Goal: Information Seeking & Learning: Check status

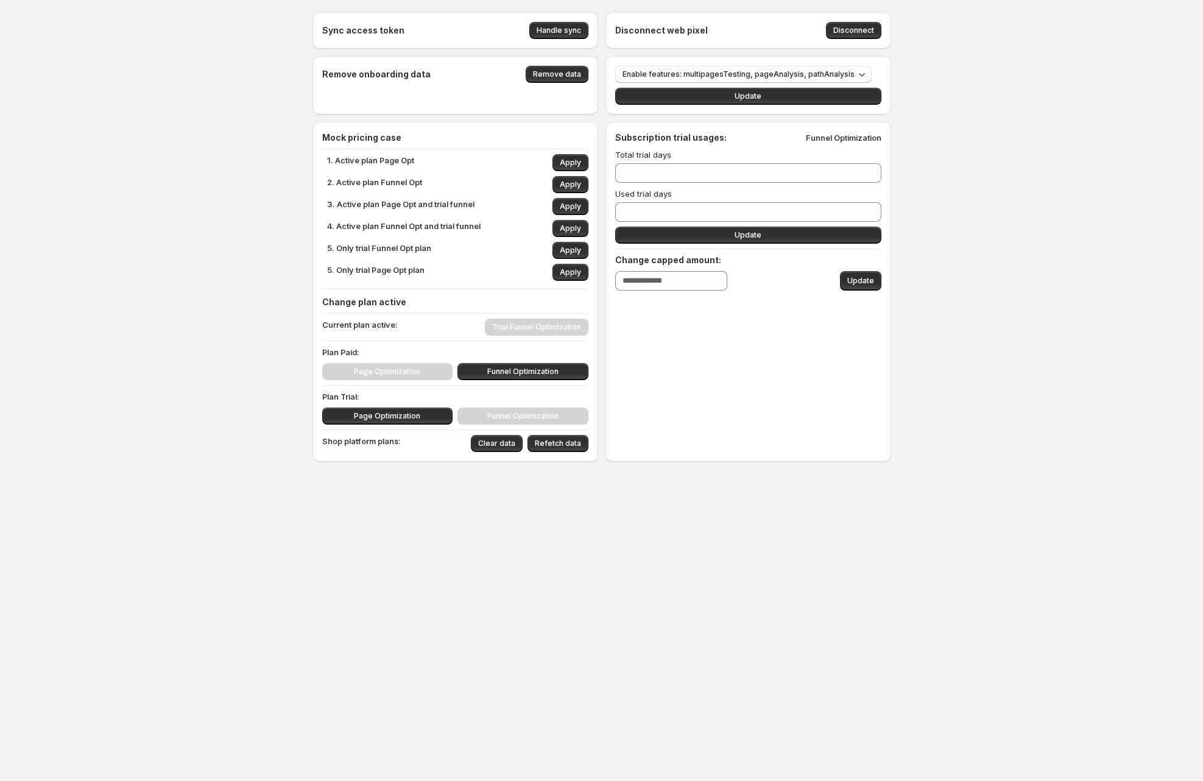
click at [217, 194] on div "Sync access token Handle sync Disconnect web pixel Disconnect Remove onboarding…" at bounding box center [601, 264] width 1203 height 528
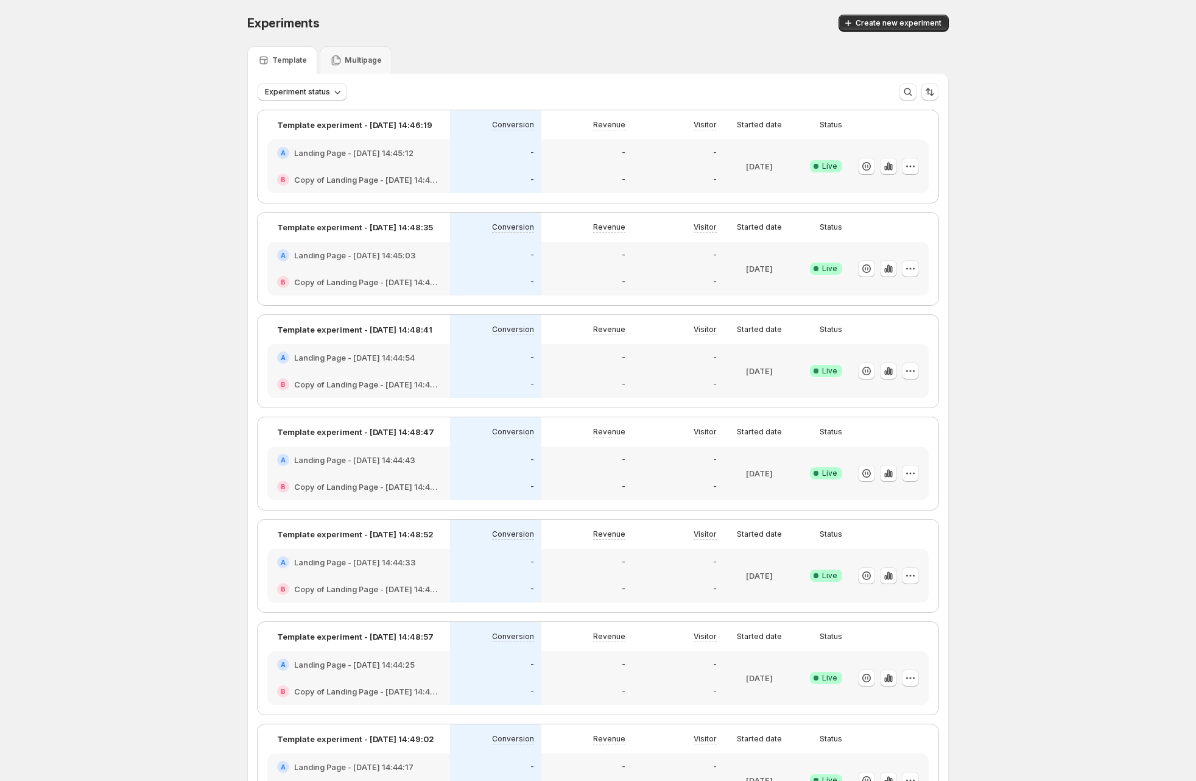
click at [853, 175] on div at bounding box center [889, 167] width 79 height 54
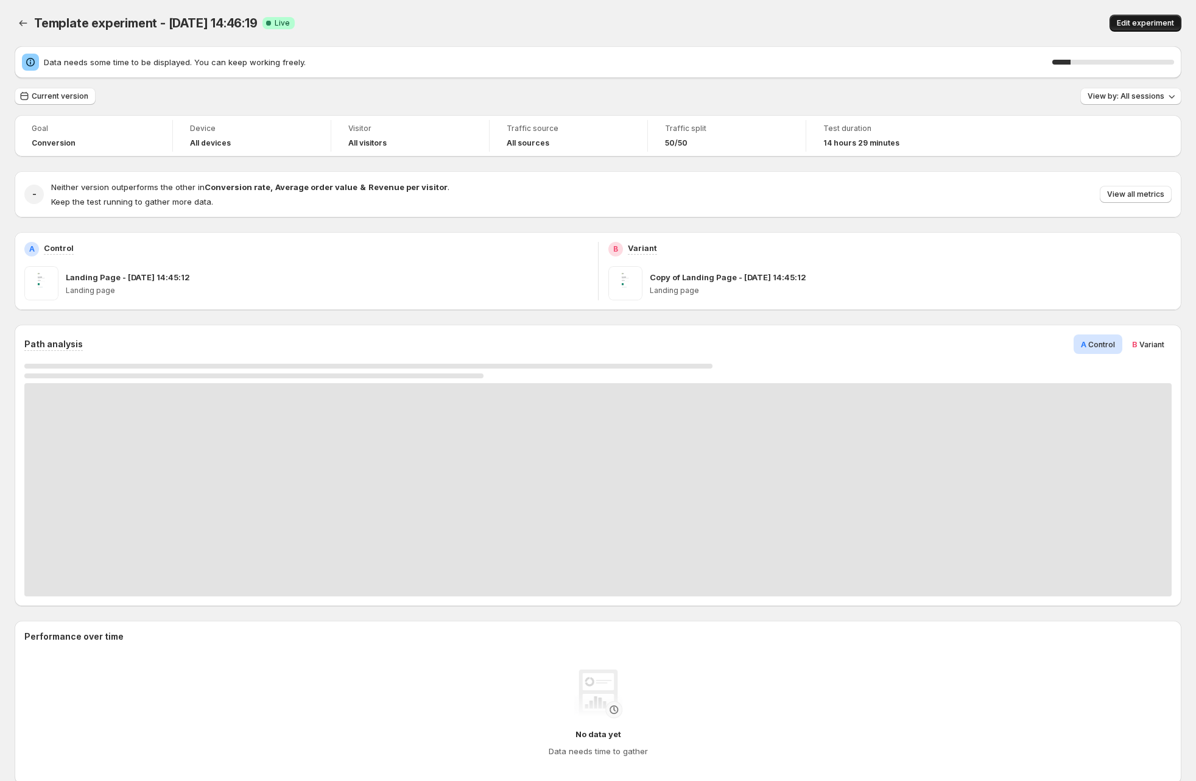
click at [1164, 24] on span "Edit experiment" at bounding box center [1145, 23] width 57 height 10
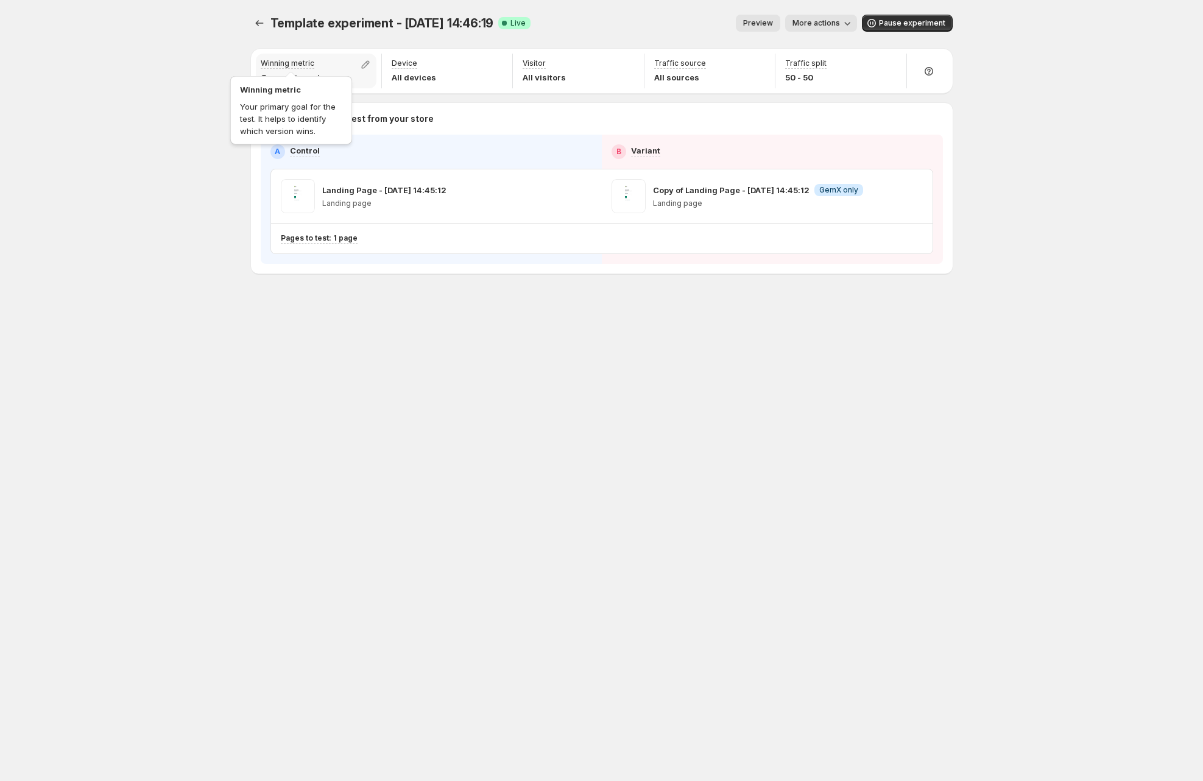
click at [279, 71] on div "Winning metric Your primary goal for the test. It helps to identify which versi…" at bounding box center [291, 108] width 127 height 78
click at [363, 63] on icon "button" at bounding box center [365, 64] width 12 height 12
click at [313, 140] on span "Revenue" at bounding box center [311, 138] width 34 height 10
click at [140, 53] on div "Template experiment - Aug 21, 14:46:19. This page is ready Template experiment …" at bounding box center [601, 390] width 1203 height 781
click at [370, 62] on icon "button" at bounding box center [365, 64] width 12 height 12
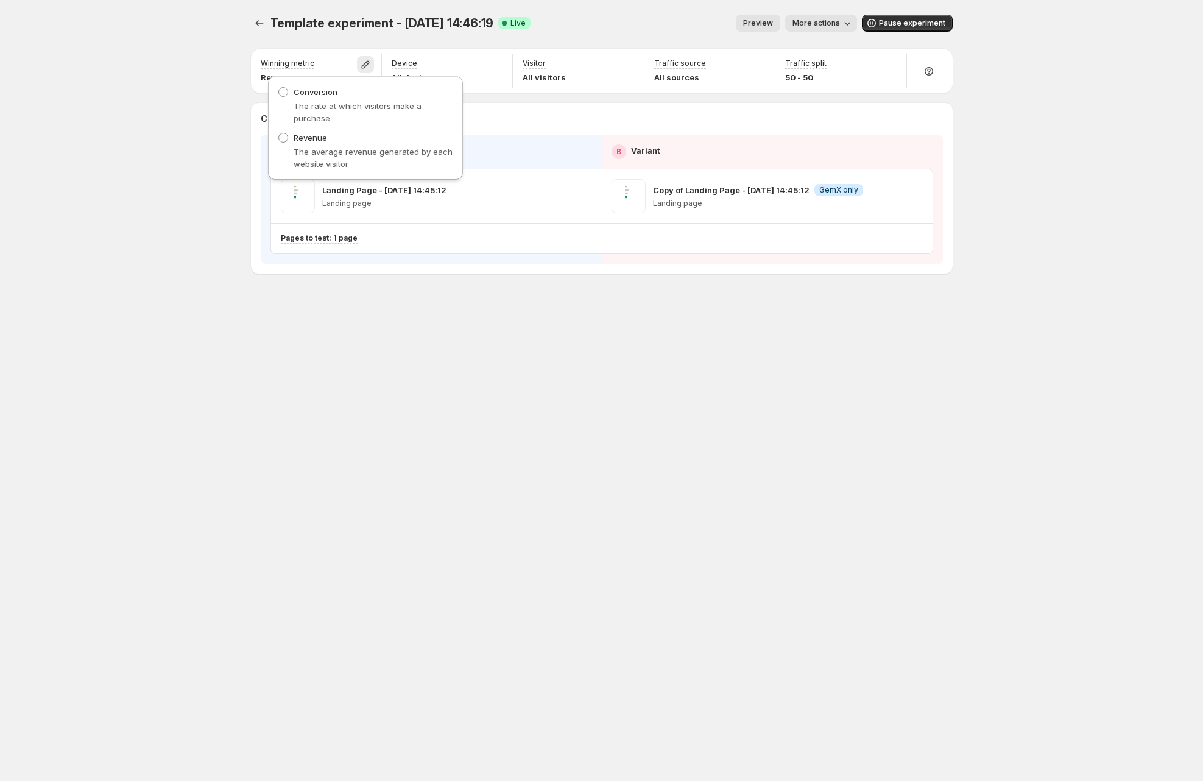
click at [372, 91] on div "Conversion The rate at which visitors make a purchase" at bounding box center [365, 105] width 175 height 38
click at [343, 91] on div "Conversion The rate at which visitors make a purchase" at bounding box center [365, 105] width 175 height 38
click at [324, 91] on span "Conversion" at bounding box center [316, 92] width 44 height 10
click at [339, 110] on p "The rate at which visitors make a purchase" at bounding box center [374, 112] width 160 height 24
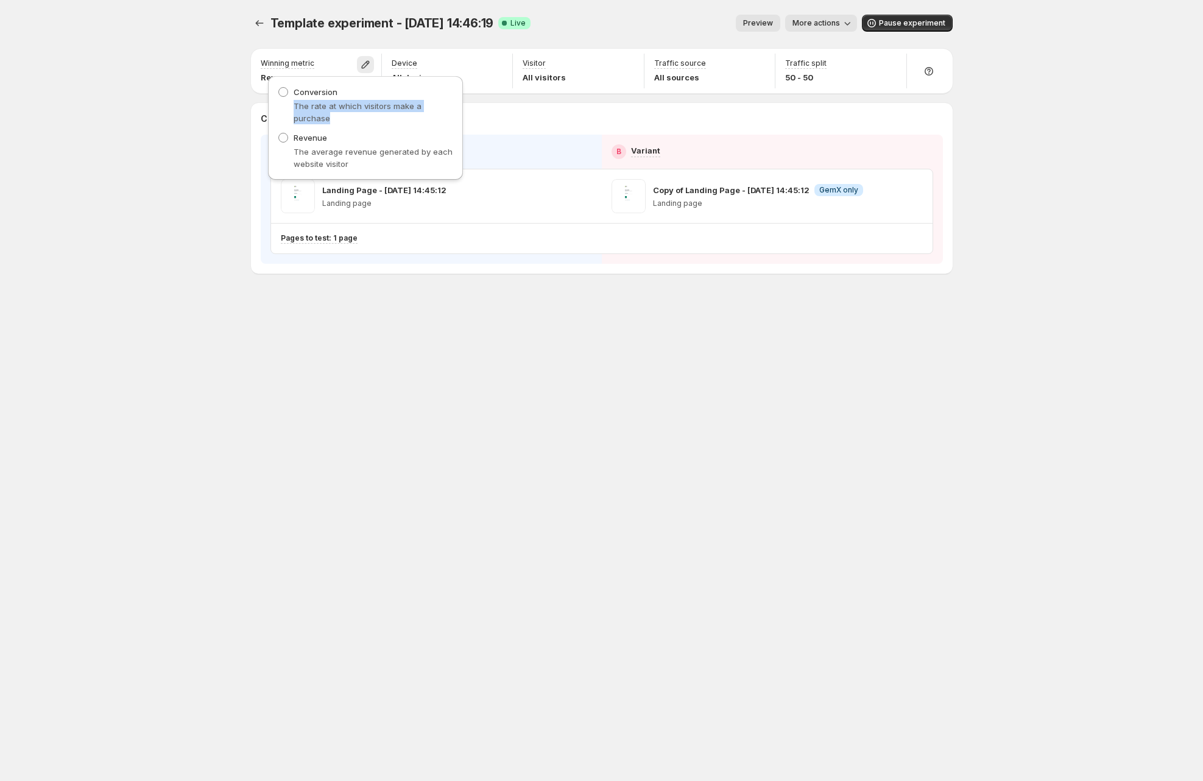
click at [339, 110] on p "The rate at which visitors make a purchase" at bounding box center [374, 112] width 160 height 24
click at [182, 185] on div "Template experiment - Aug 21, 14:46:19. This page is ready Template experiment …" at bounding box center [601, 390] width 1203 height 781
click at [370, 65] on icon "button" at bounding box center [365, 64] width 12 height 12
click at [327, 91] on span "Conversion" at bounding box center [316, 92] width 44 height 10
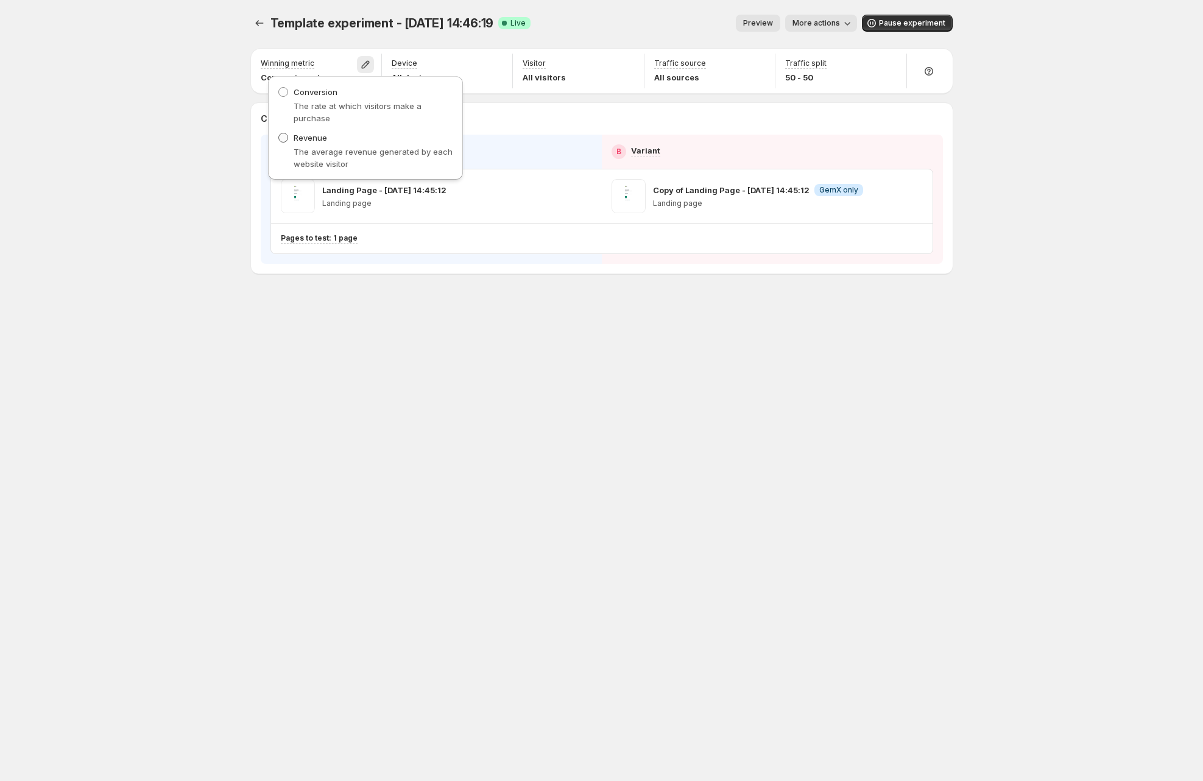
click at [311, 143] on span "Revenue" at bounding box center [311, 138] width 34 height 12
click at [330, 94] on span "Conversion" at bounding box center [316, 92] width 44 height 10
click at [304, 307] on div "Template experiment - Aug 21, 14:46:19. This page is ready Template experiment …" at bounding box center [601, 169] width 731 height 339
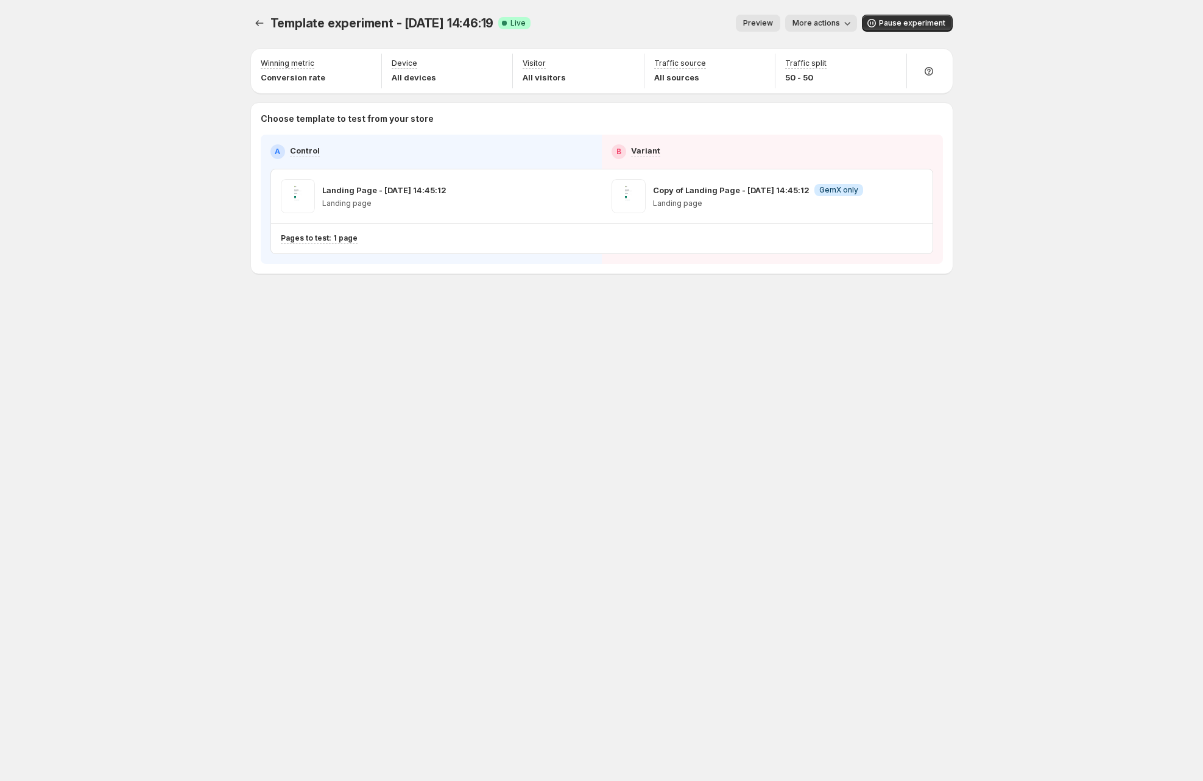
click at [143, 224] on div "Template experiment - Aug 21, 14:46:19. This page is ready Template experiment …" at bounding box center [601, 390] width 1203 height 781
click at [371, 58] on icon "button" at bounding box center [365, 64] width 12 height 12
click at [315, 140] on span "Revenue" at bounding box center [311, 138] width 34 height 10
click at [439, 292] on div "Template experiment - Aug 21, 14:46:19. This page is ready Template experiment …" at bounding box center [601, 169] width 731 height 339
click at [257, 28] on icon "Experiments" at bounding box center [259, 23] width 12 height 12
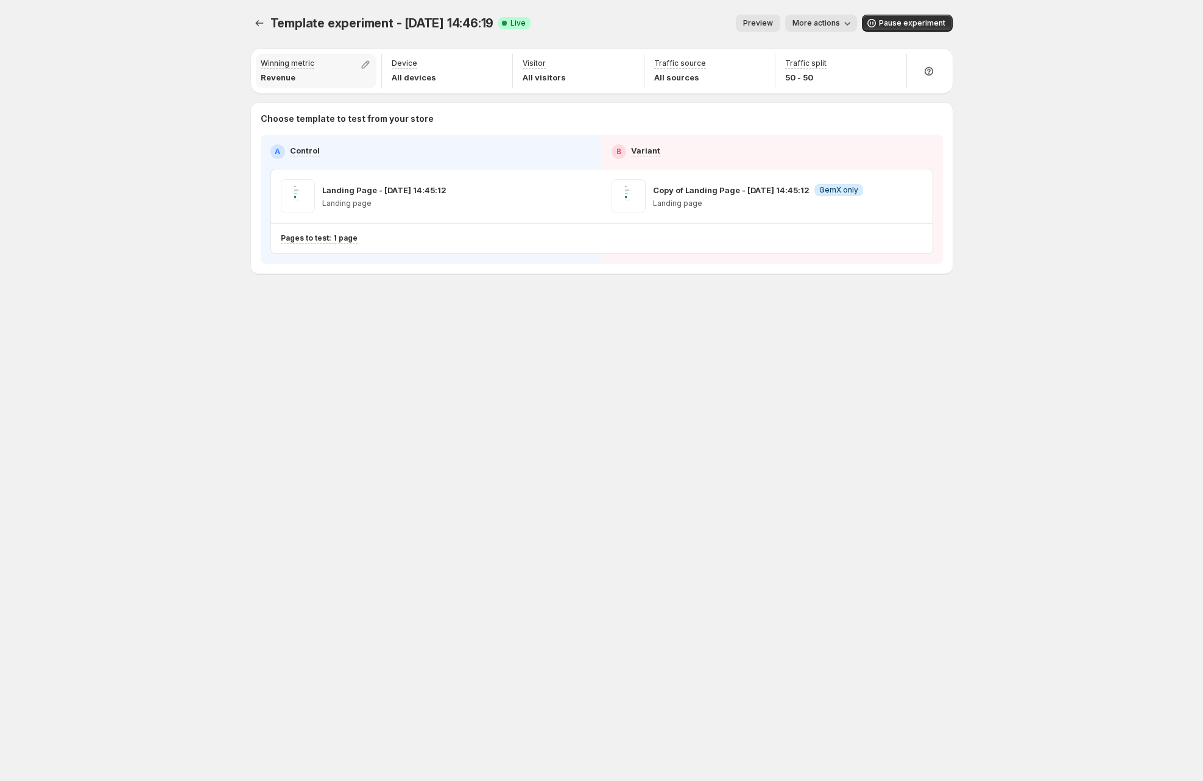
click at [284, 76] on p "Revenue" at bounding box center [288, 77] width 54 height 12
click at [835, 26] on span "More actions" at bounding box center [817, 23] width 48 height 10
click at [851, 50] on span "View analytic" at bounding box center [838, 49] width 51 height 10
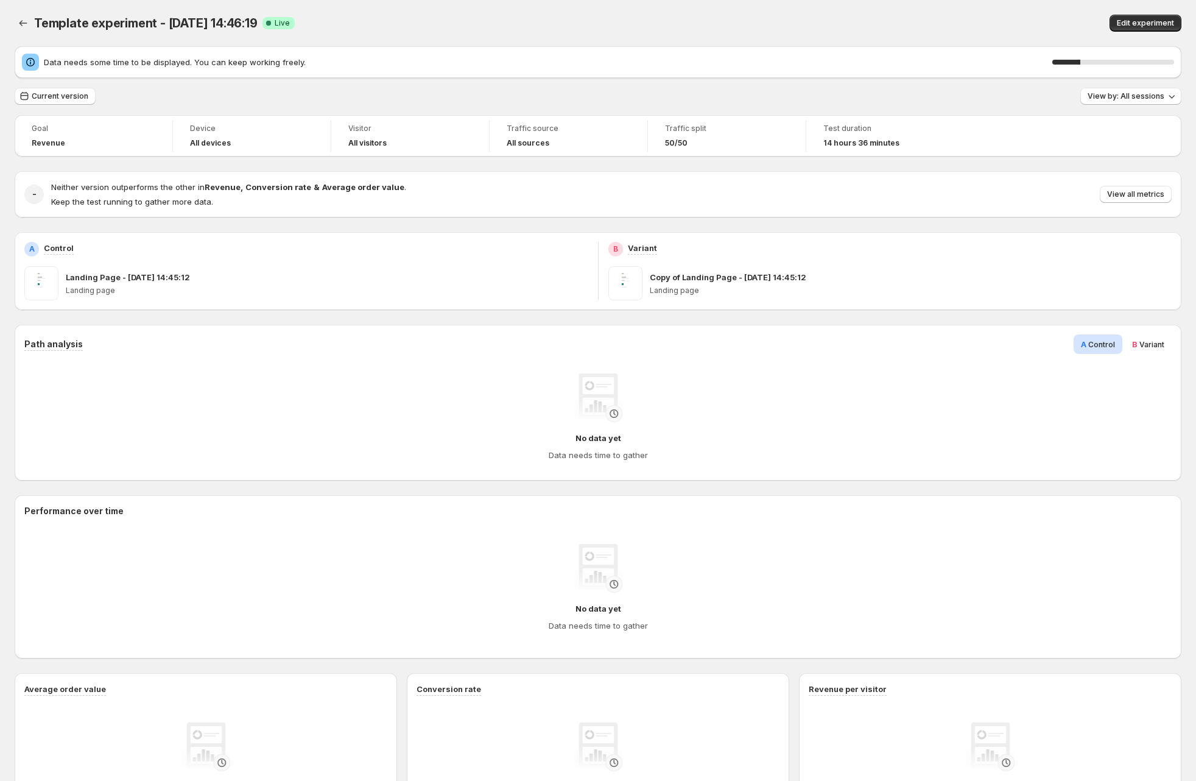
click at [178, 104] on div "Current version View by: All sessions" at bounding box center [598, 97] width 1167 height 18
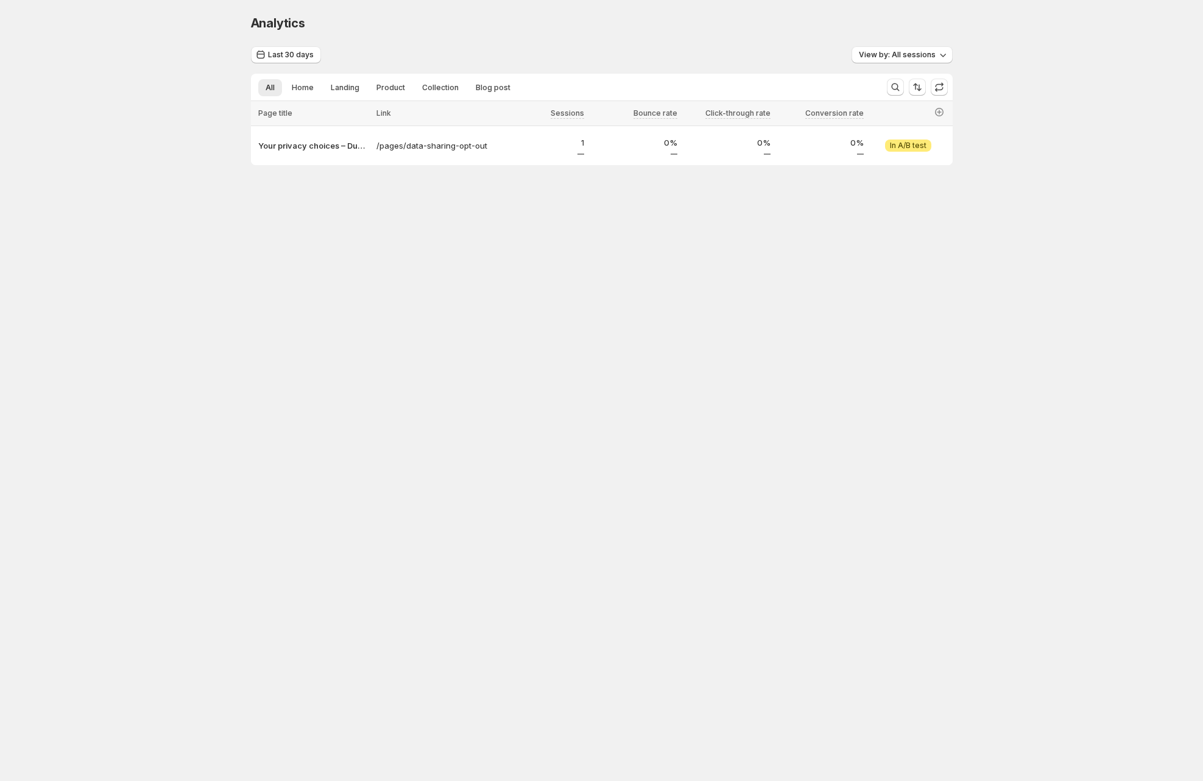
click at [143, 275] on body "Analytics. This page is ready Analytics Last 30 days View by: All sessions All …" at bounding box center [601, 390] width 1203 height 781
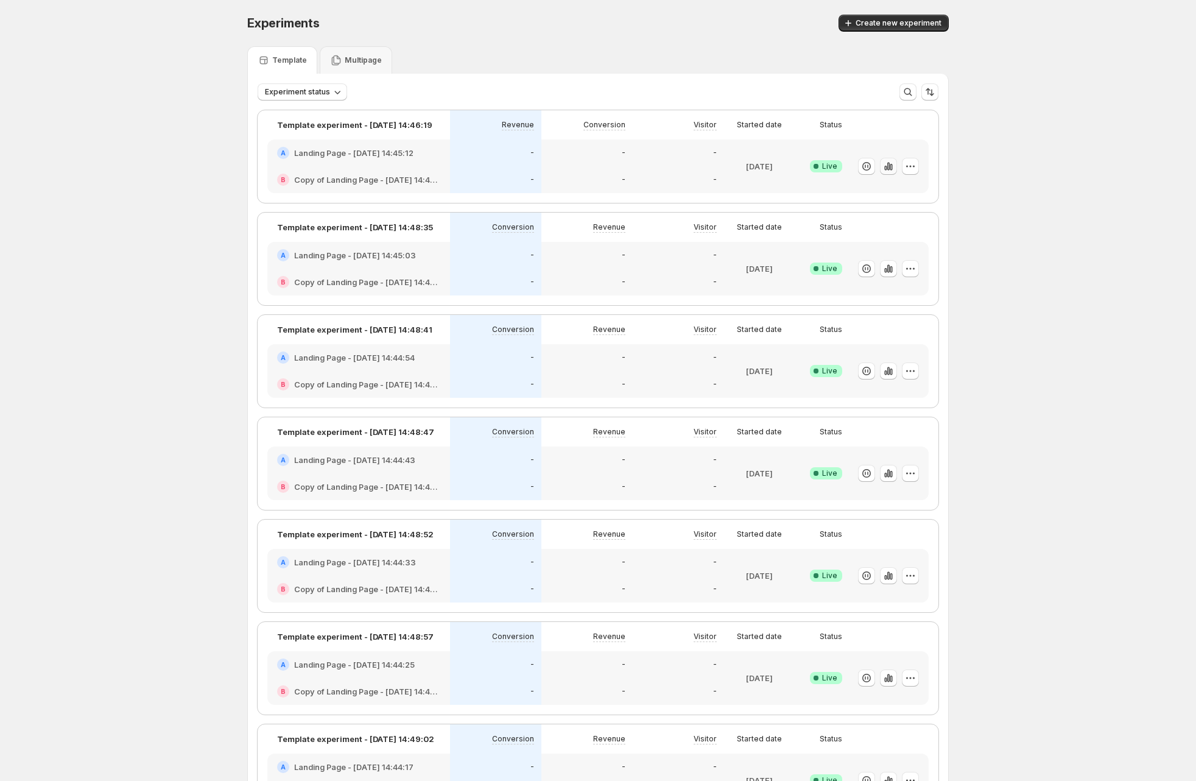
click at [895, 171] on icon "button" at bounding box center [889, 166] width 12 height 12
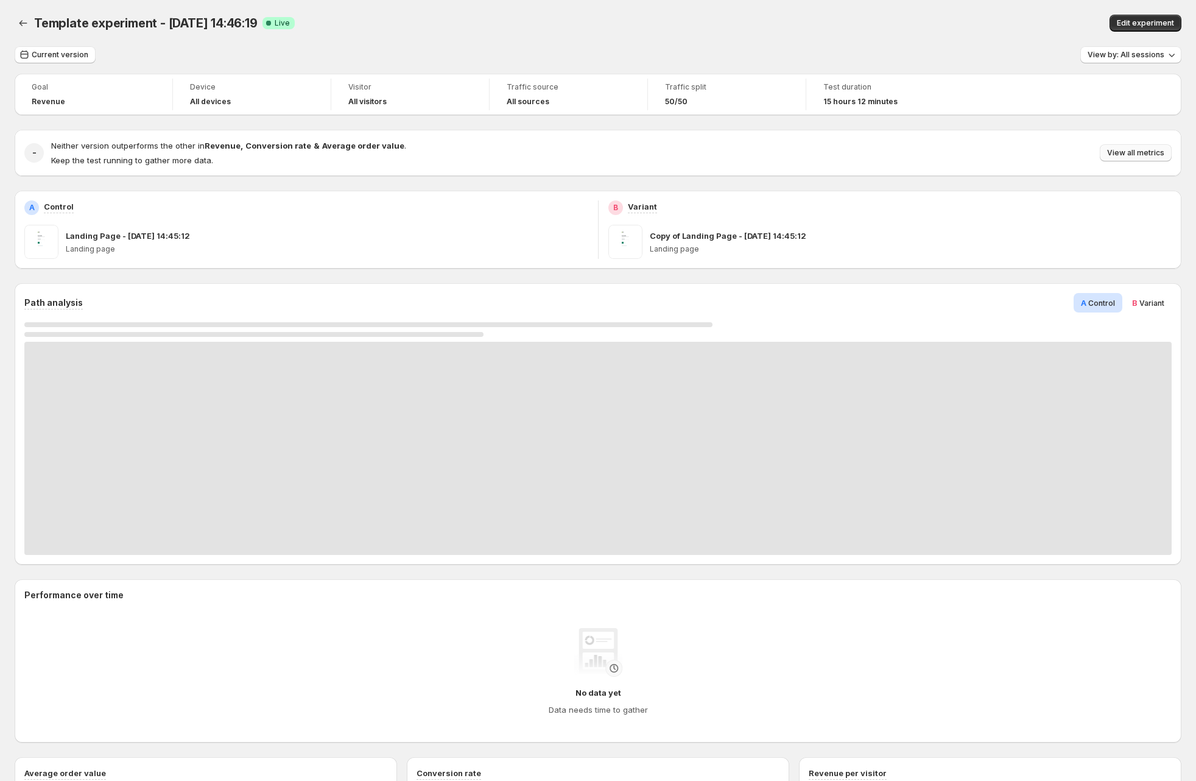
click at [1140, 152] on span "View all metrics" at bounding box center [1136, 153] width 57 height 10
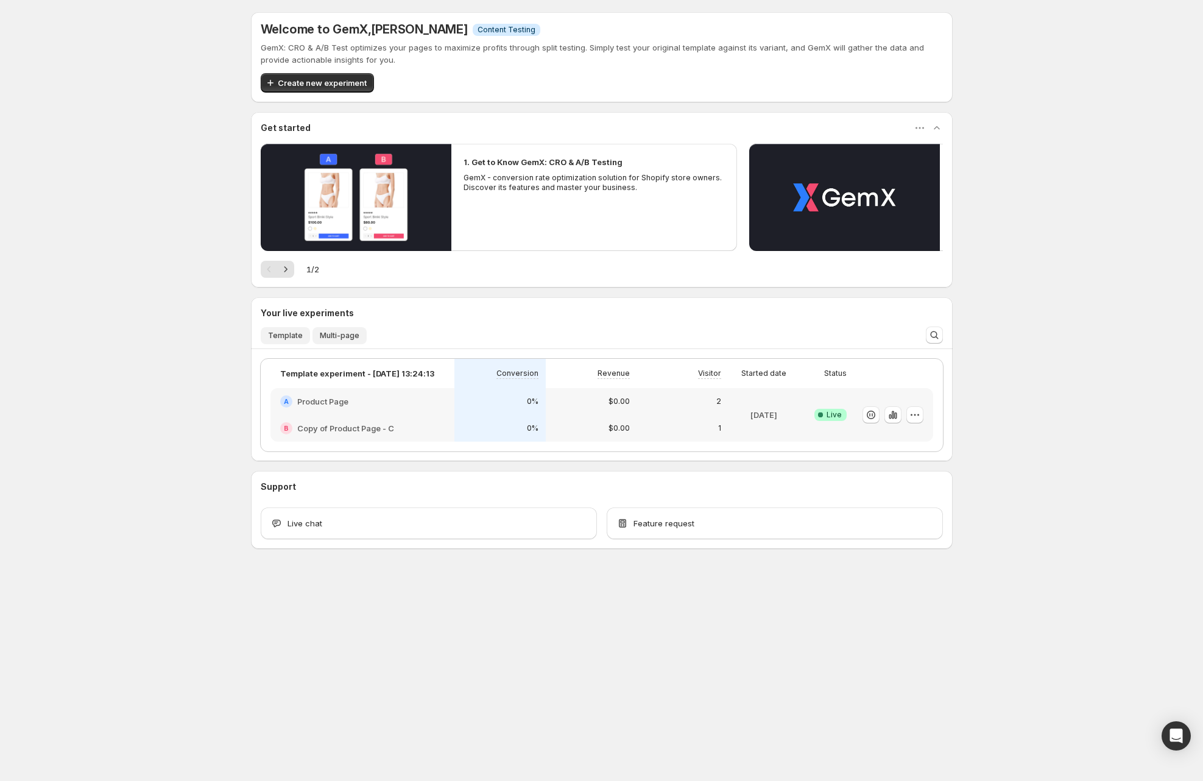
click at [335, 336] on span "Multi-page" at bounding box center [340, 336] width 40 height 10
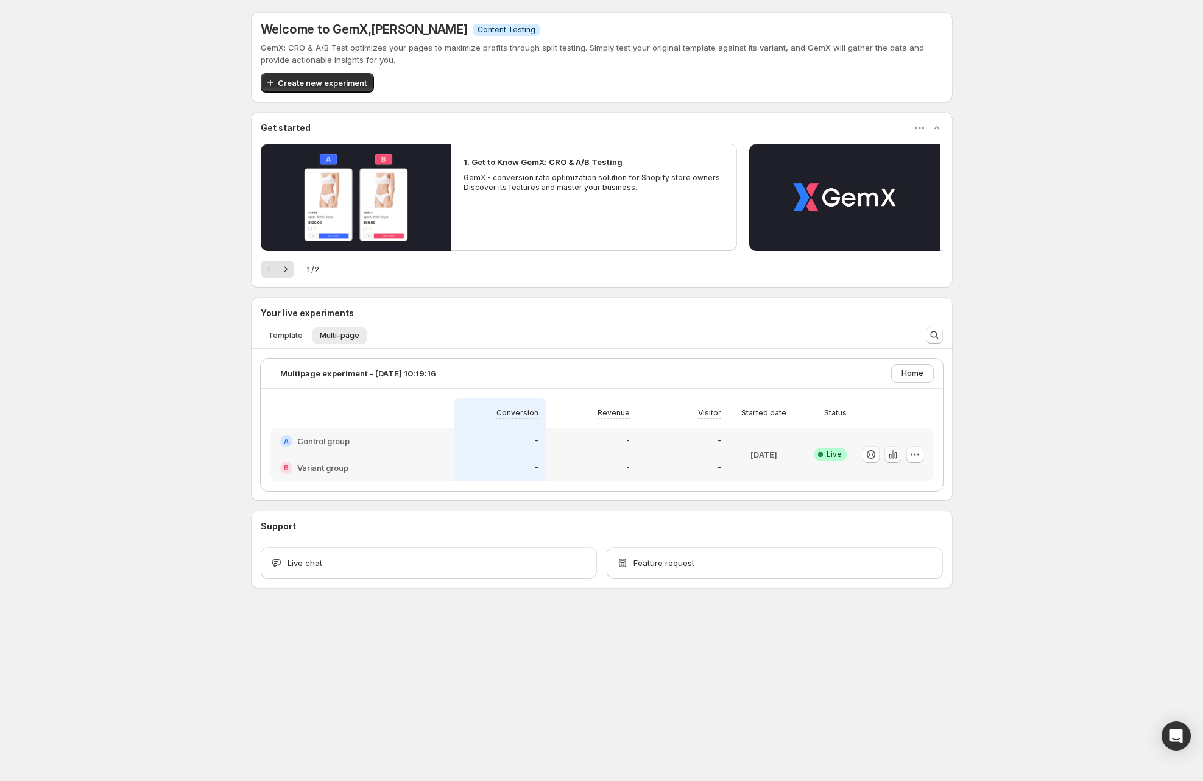
click at [893, 456] on icon "button" at bounding box center [892, 454] width 2 height 8
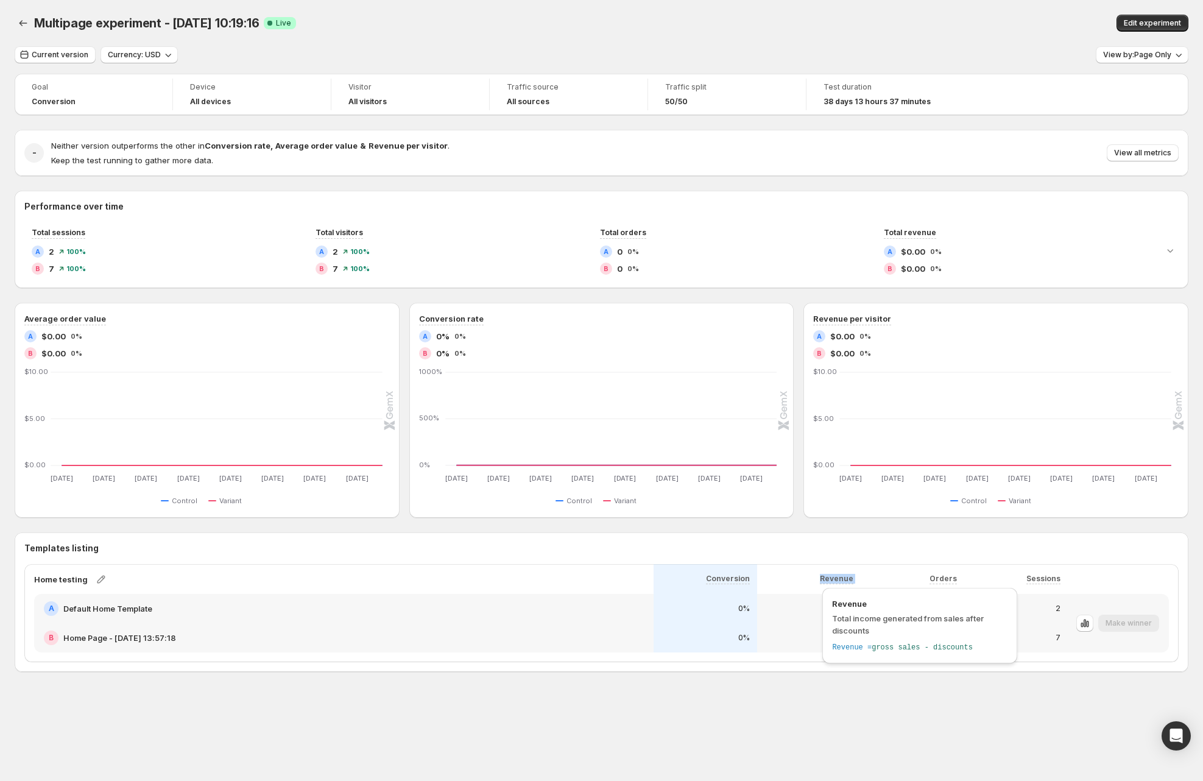
drag, startPoint x: 876, startPoint y: 580, endPoint x: 814, endPoint y: 577, distance: 61.6
click at [814, 577] on div "Home testing Conversion Revenue Orders Sessions" at bounding box center [601, 579] width 1135 height 30
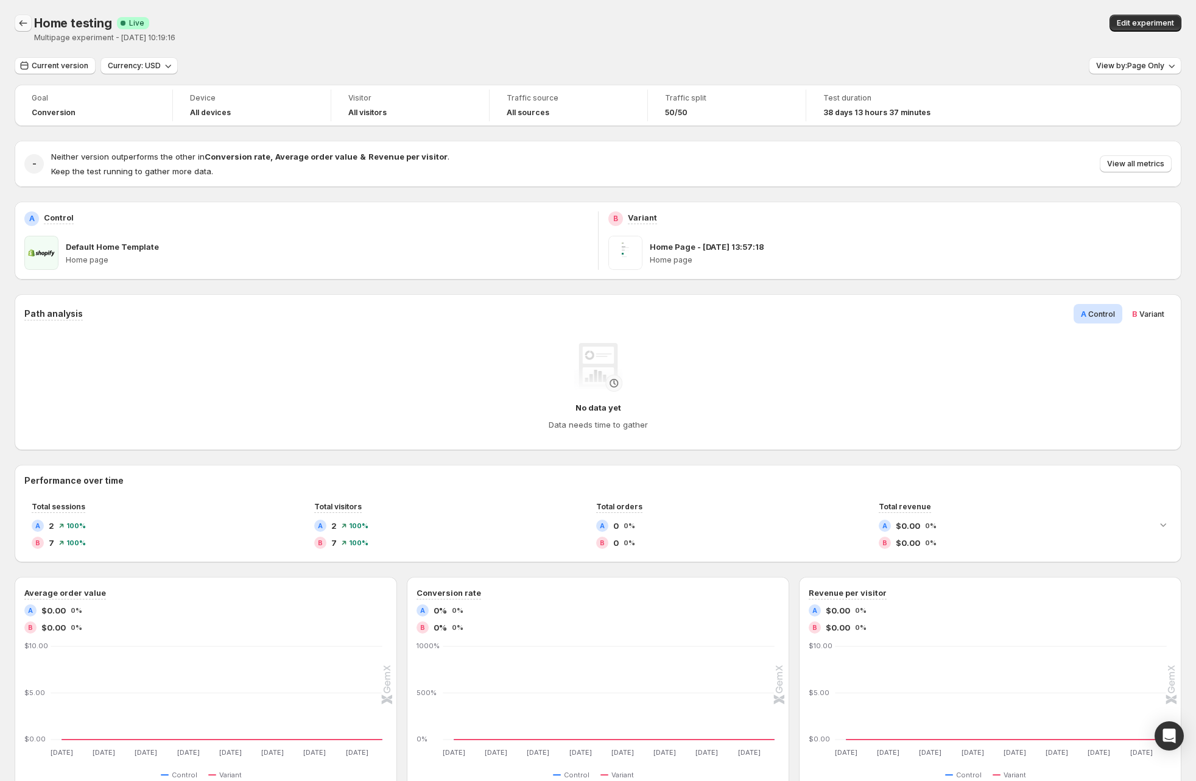
click at [24, 19] on icon "Back" at bounding box center [23, 23] width 12 height 12
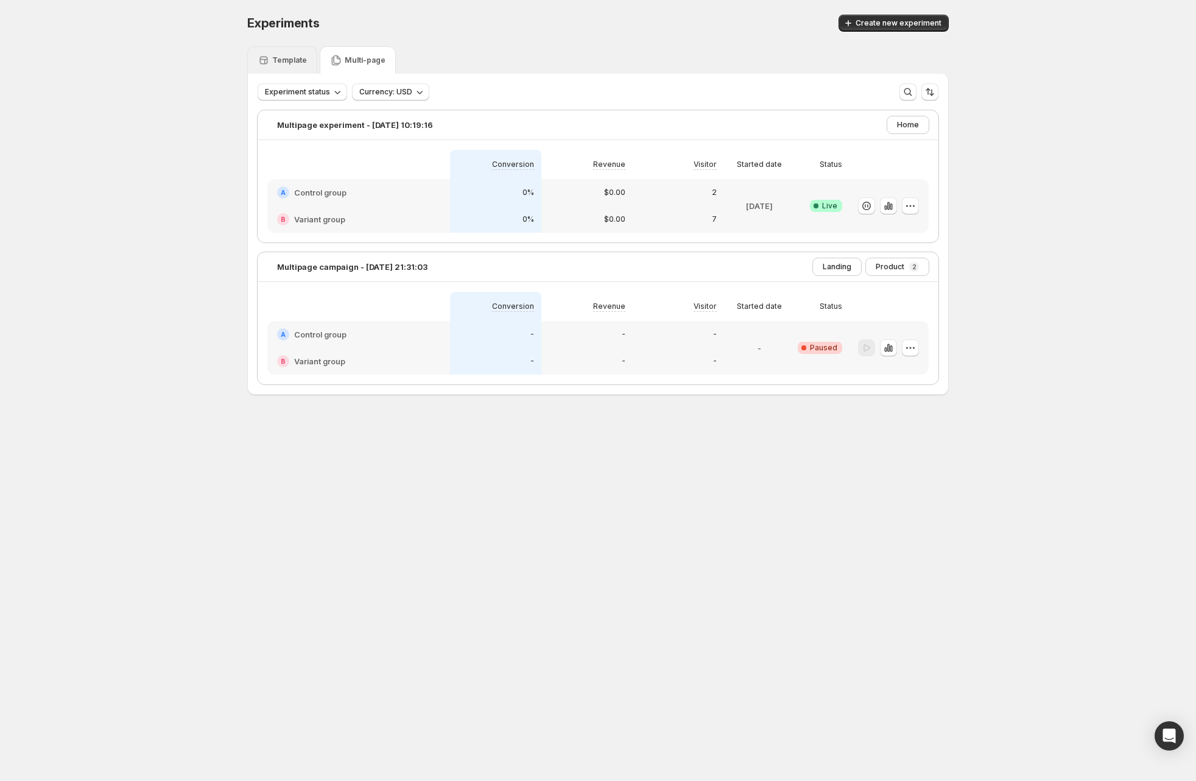
click at [290, 63] on p "Template" at bounding box center [289, 60] width 35 height 10
